Goal: Transaction & Acquisition: Obtain resource

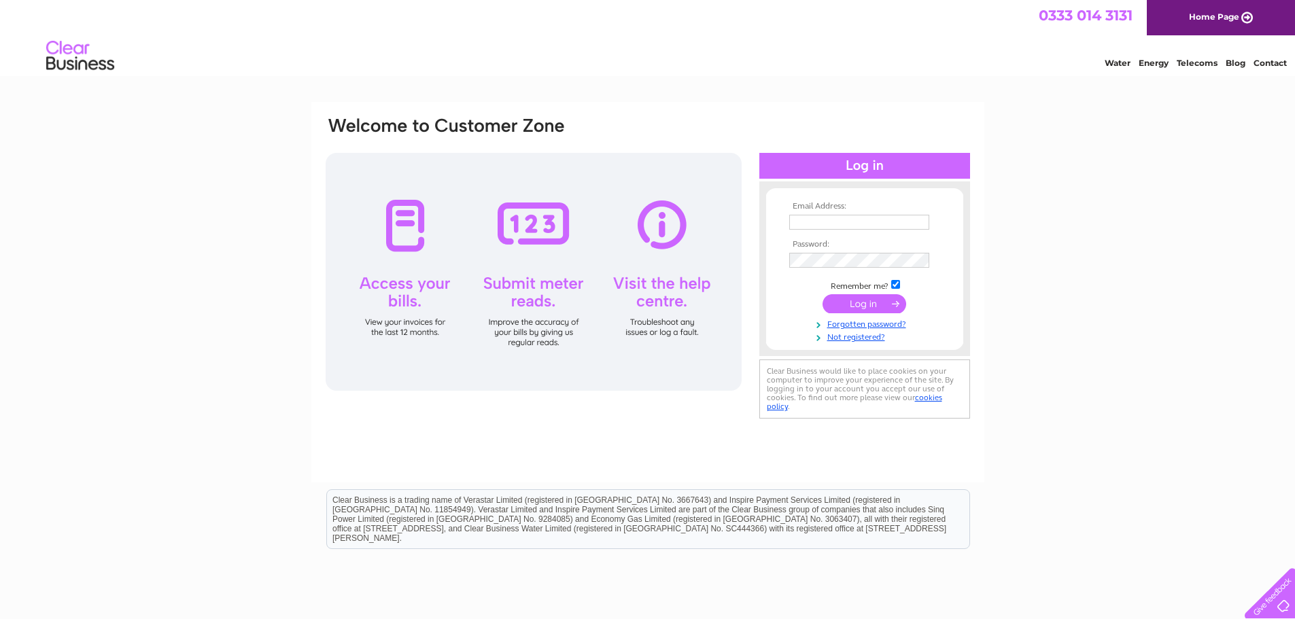
type input "john@rutherford.gbtbroadband.co.uk"
click at [863, 306] on input "submit" at bounding box center [864, 303] width 84 height 19
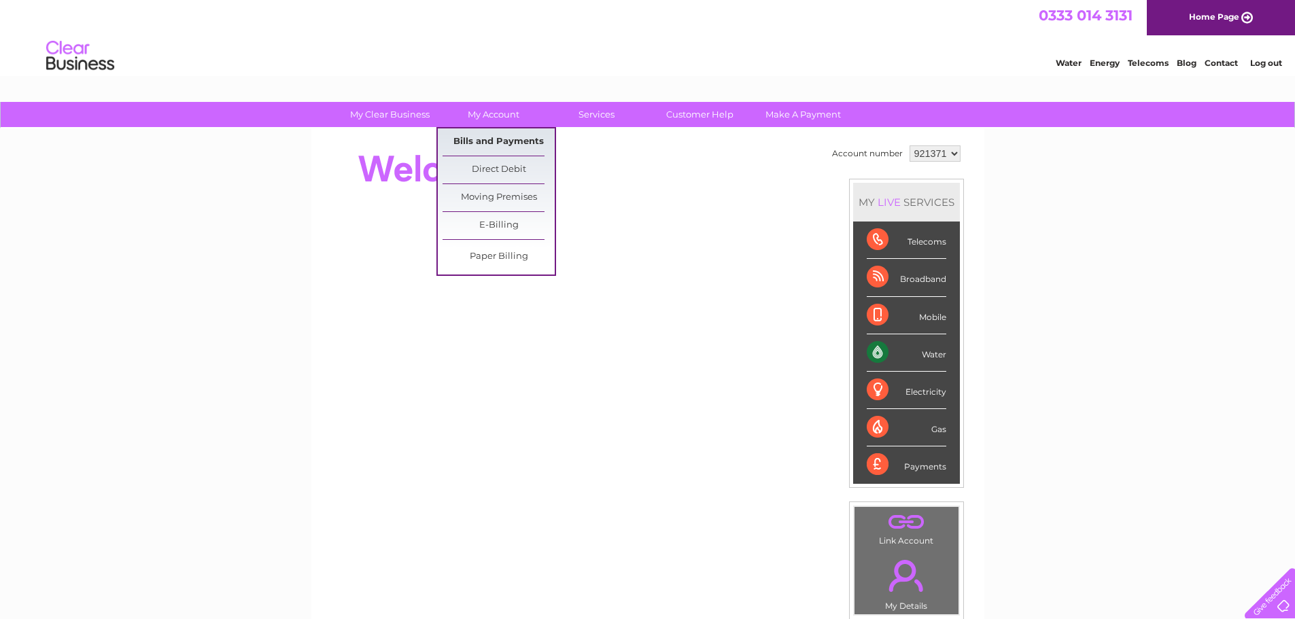
click at [488, 135] on link "Bills and Payments" at bounding box center [498, 141] width 112 height 27
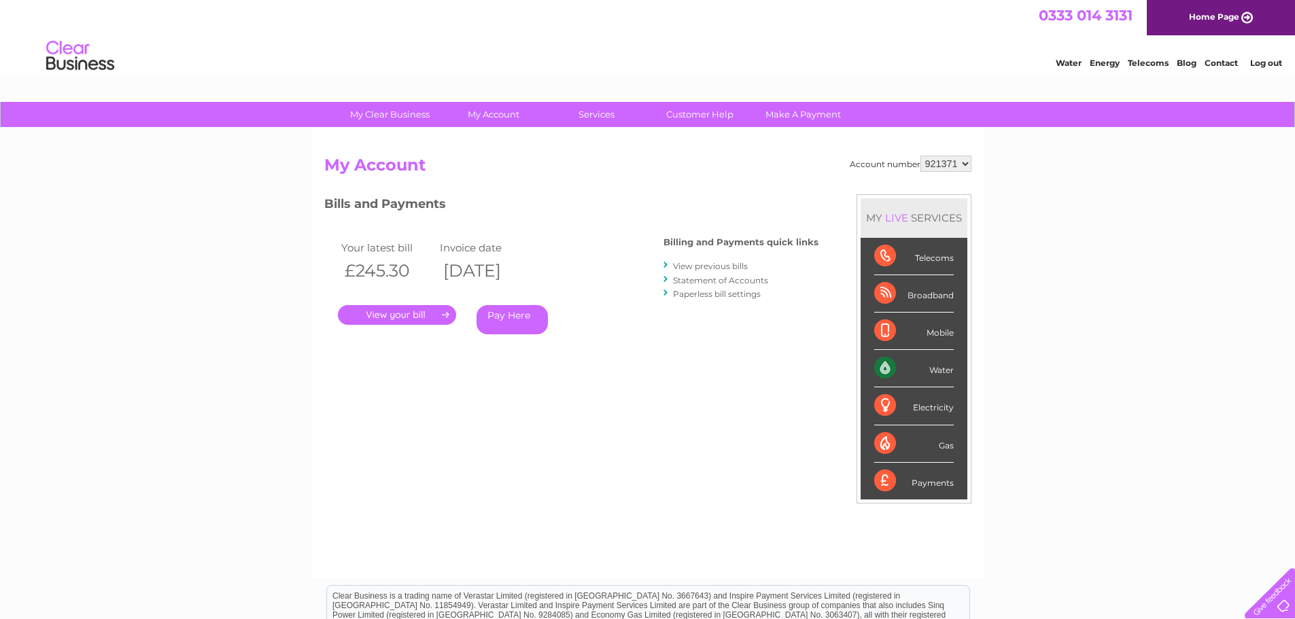
click at [437, 311] on link "." at bounding box center [397, 315] width 118 height 20
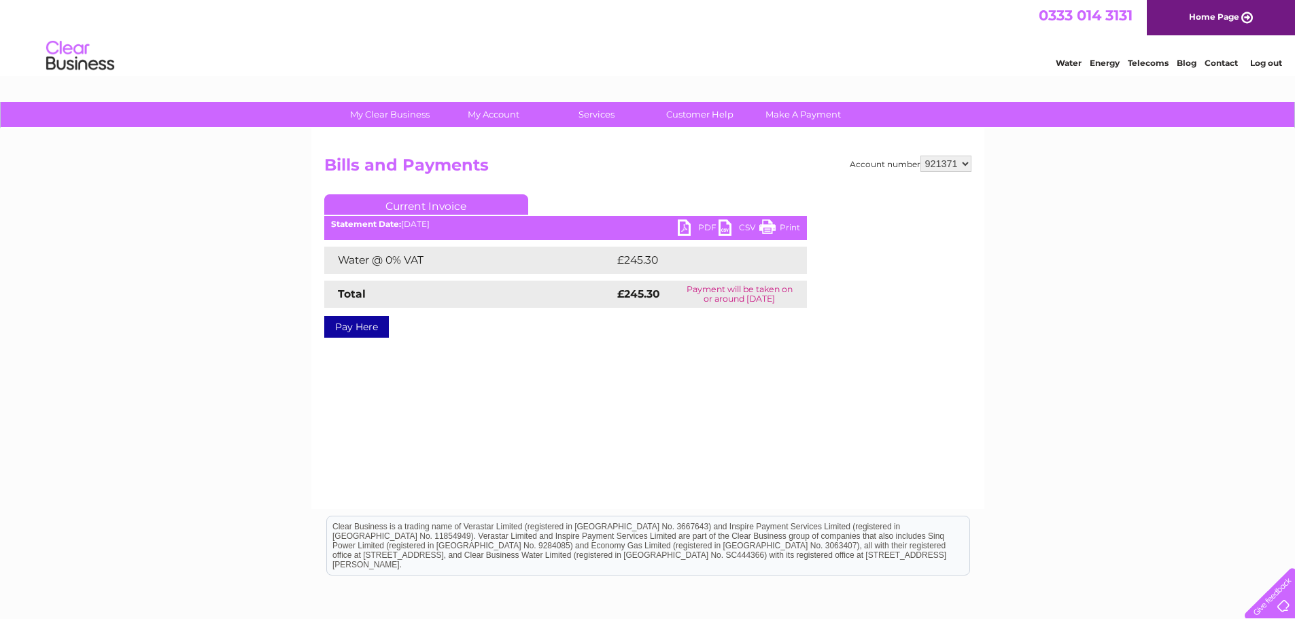
click at [697, 224] on link "PDF" at bounding box center [698, 230] width 41 height 20
click at [966, 163] on select "921371 921374" at bounding box center [945, 164] width 51 height 16
select select "921374"
click at [920, 156] on select "921371 921374" at bounding box center [945, 164] width 51 height 16
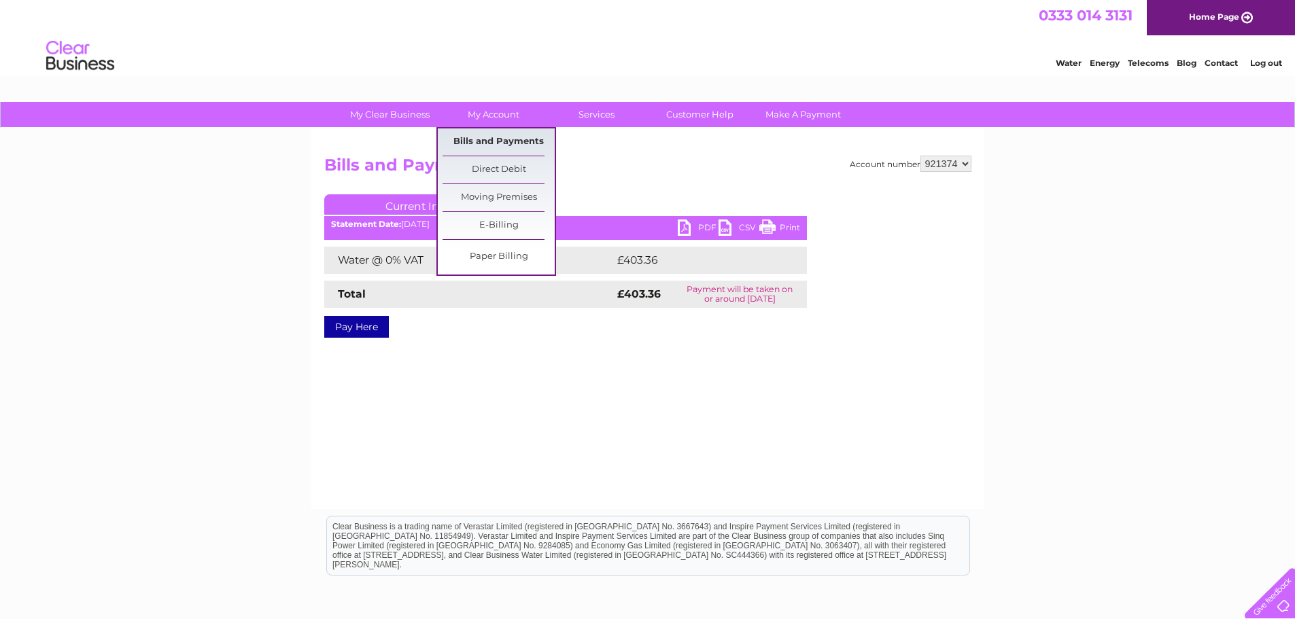
click at [502, 136] on link "Bills and Payments" at bounding box center [498, 141] width 112 height 27
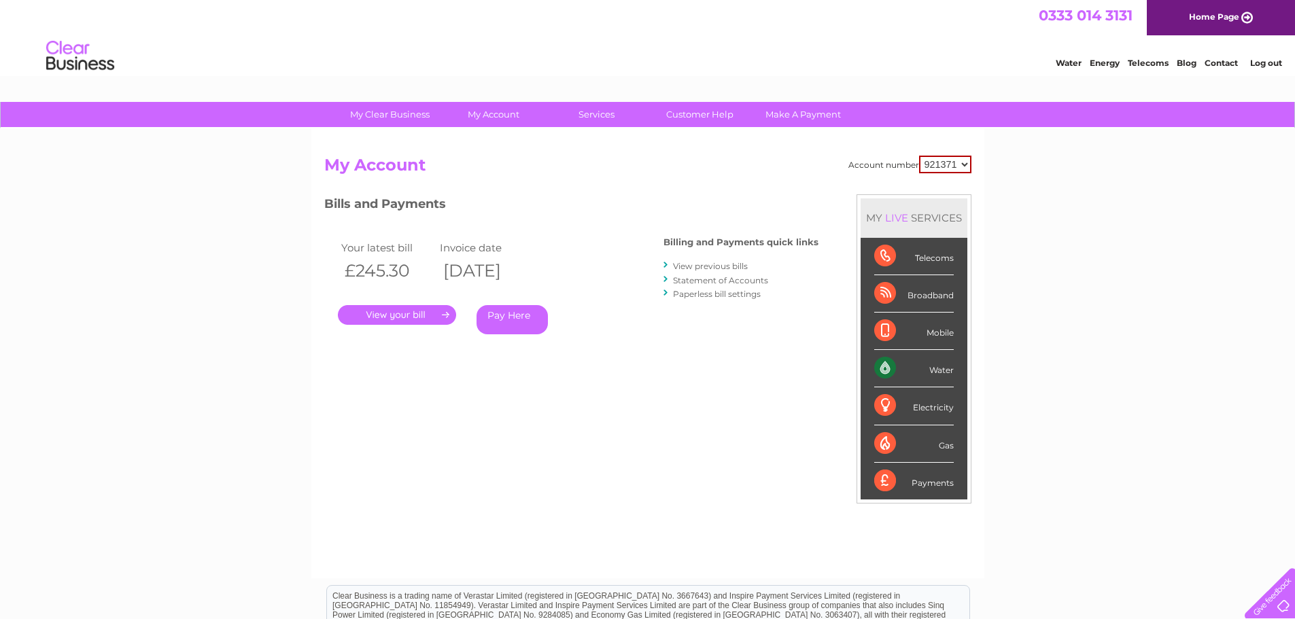
click at [964, 164] on select "921371 921374" at bounding box center [945, 165] width 52 height 18
select select "921374"
click at [919, 156] on select "921371 921374" at bounding box center [945, 165] width 52 height 18
click at [421, 306] on link "." at bounding box center [397, 315] width 118 height 20
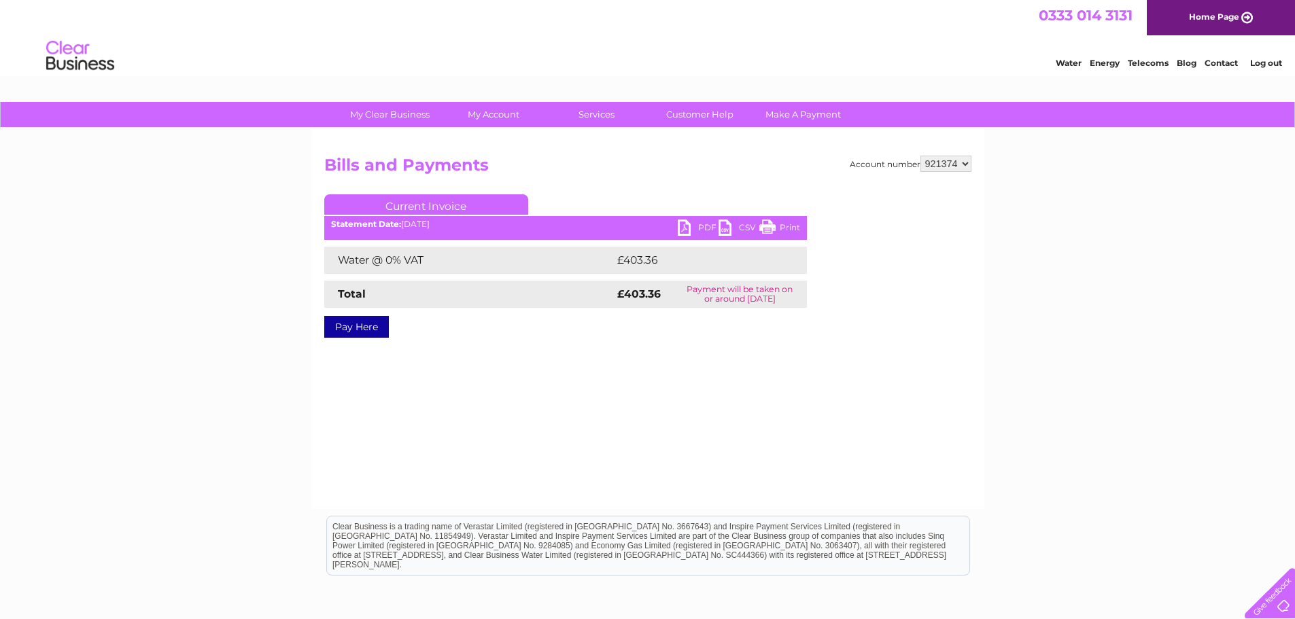
click at [704, 222] on link "PDF" at bounding box center [698, 230] width 41 height 20
